Goal: Task Accomplishment & Management: Complete application form

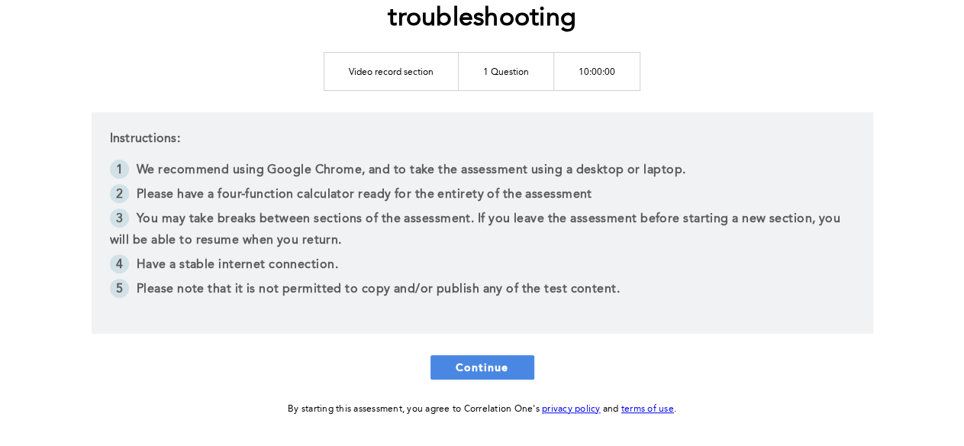
scroll to position [259, 0]
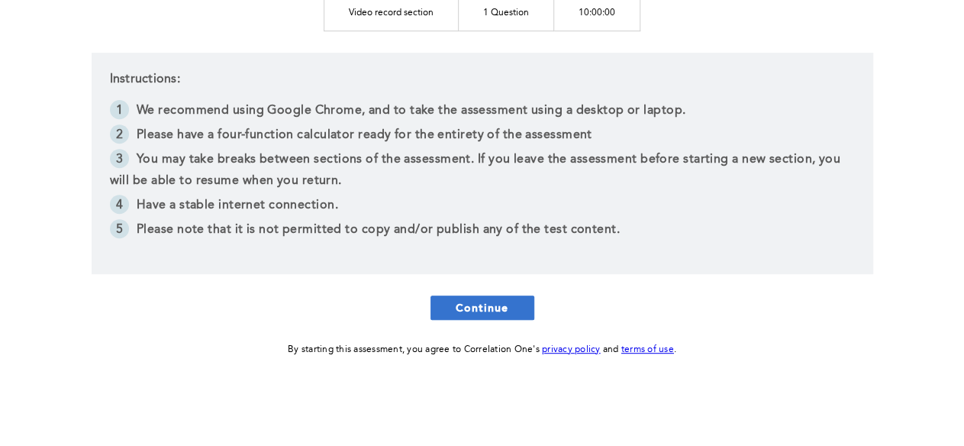
click at [511, 309] on button "Continue" at bounding box center [482, 307] width 104 height 24
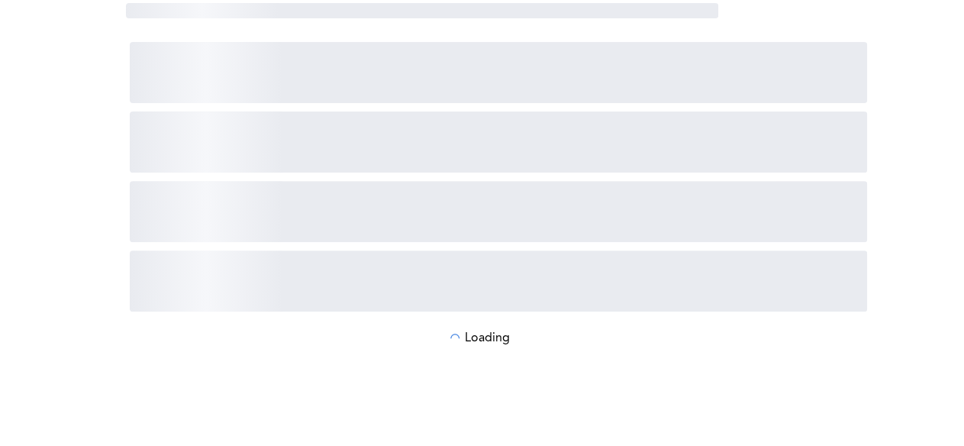
scroll to position [0, 0]
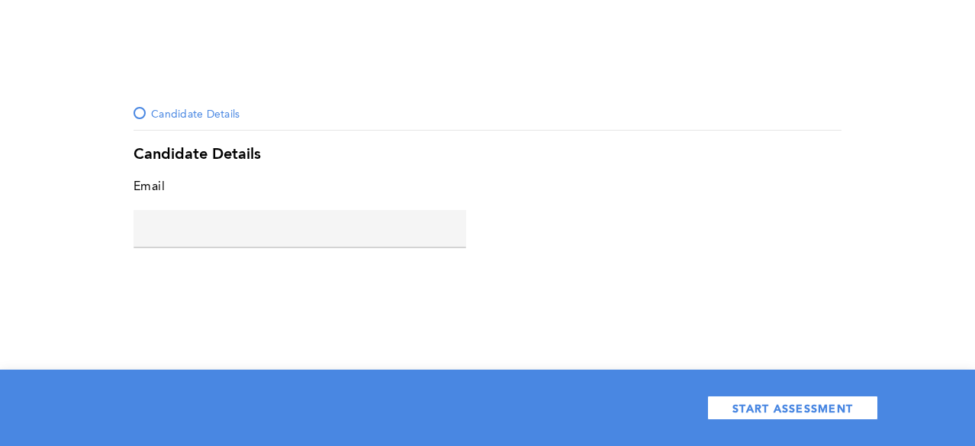
click at [388, 240] on input "text" at bounding box center [300, 228] width 333 height 37
type input "[PERSON_NAME][EMAIL_ADDRESS][DOMAIN_NAME]"
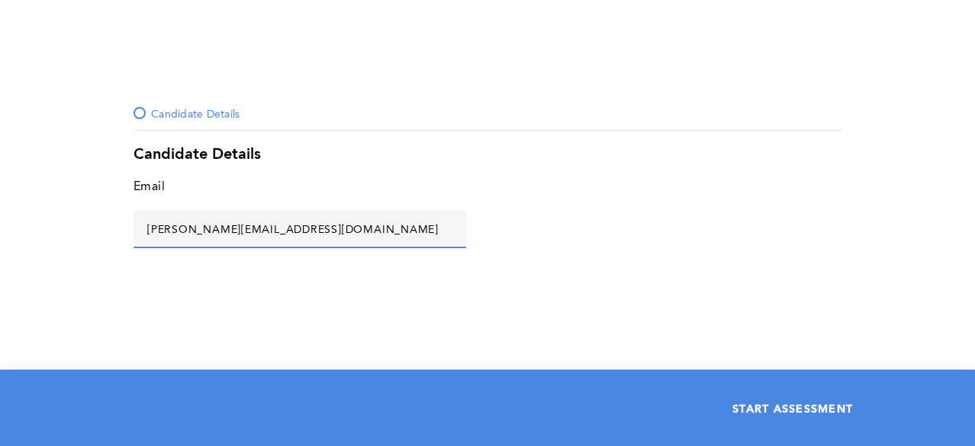
click at [791, 402] on span "START ASSESSMENT" at bounding box center [793, 408] width 121 height 15
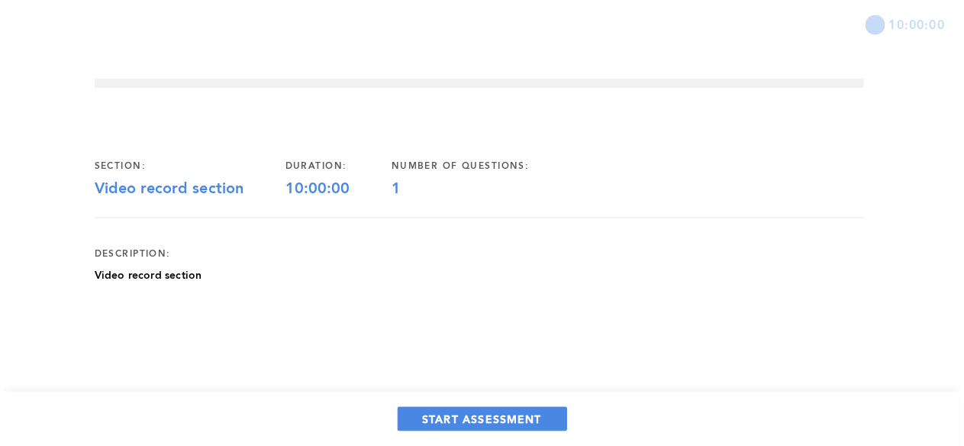
scroll to position [5, 0]
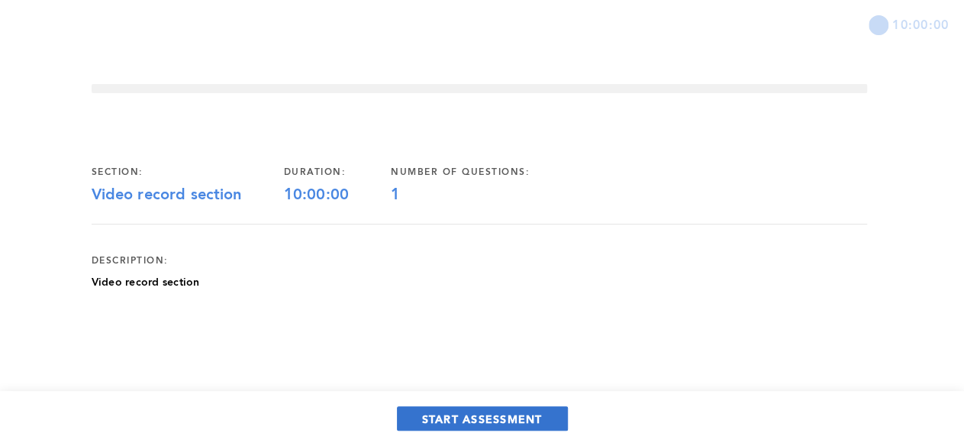
click at [522, 409] on button "START ASSESSMENT" at bounding box center [482, 418] width 171 height 24
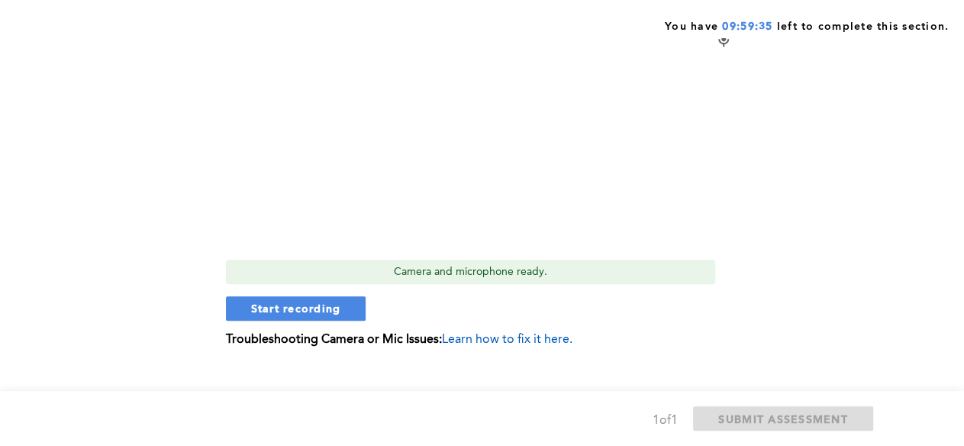
scroll to position [369, 0]
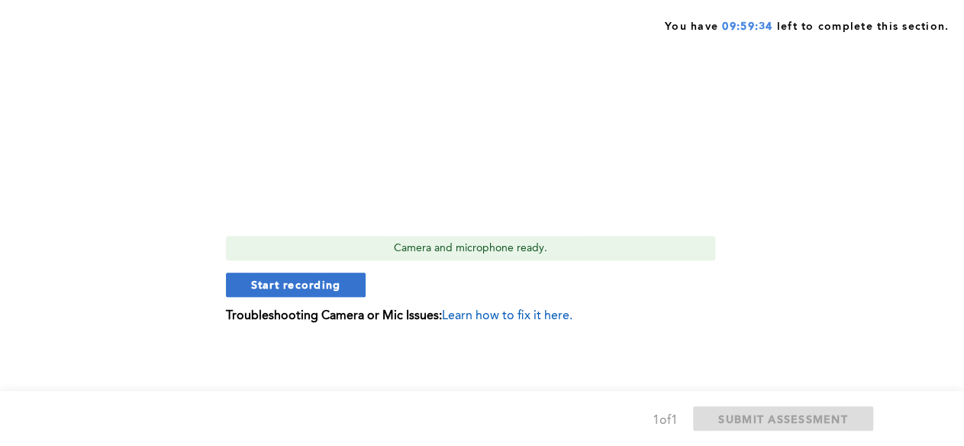
click at [292, 282] on span "Start recording" at bounding box center [296, 284] width 90 height 15
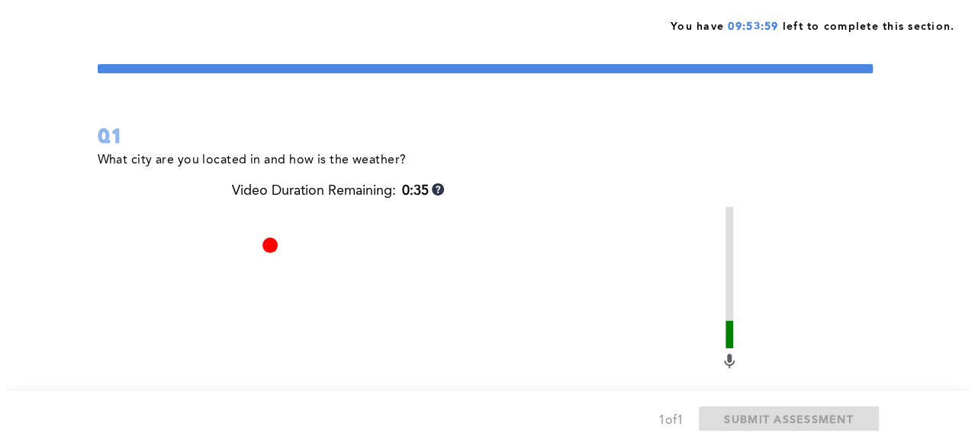
scroll to position [0, 0]
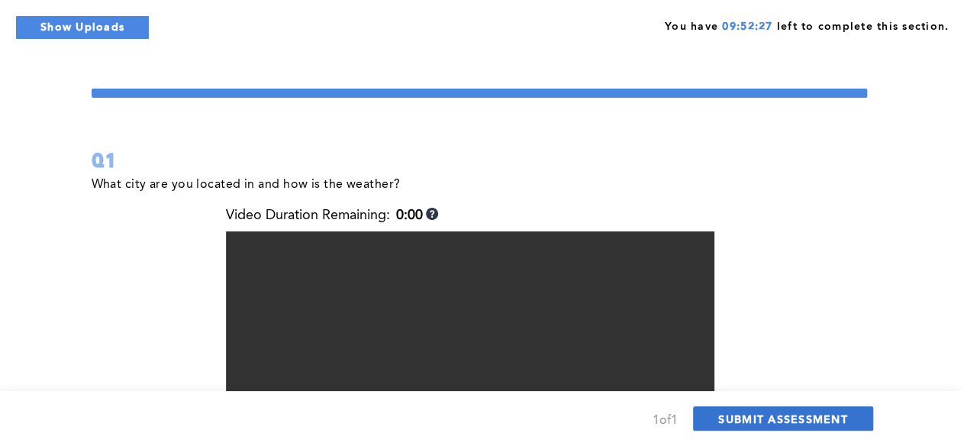
click at [727, 418] on span "SUBMIT ASSESSMENT" at bounding box center [782, 418] width 129 height 15
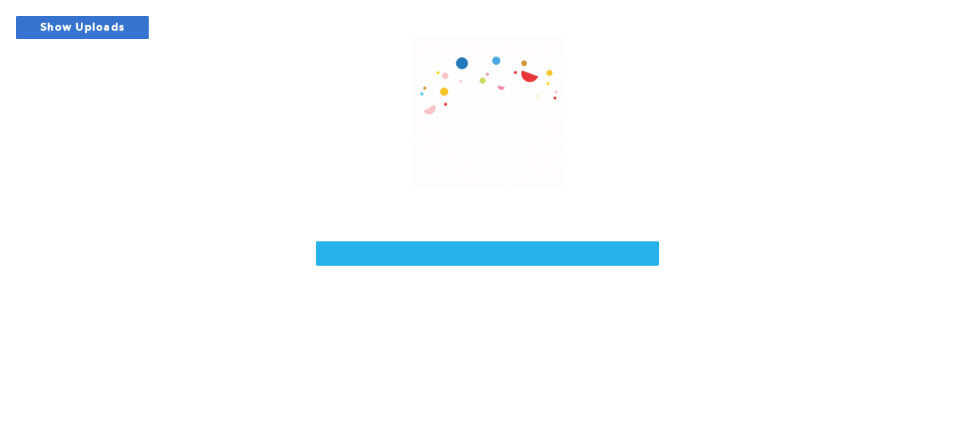
click at [75, 21] on button "Show Uploads" at bounding box center [82, 27] width 134 height 24
